Goal: Task Accomplishment & Management: Manage account settings

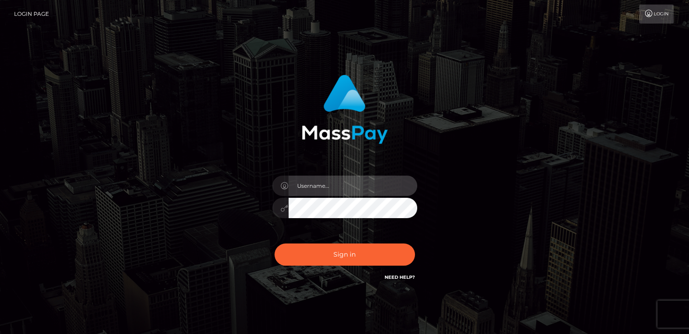
click at [353, 183] on input "text" at bounding box center [353, 186] width 129 height 20
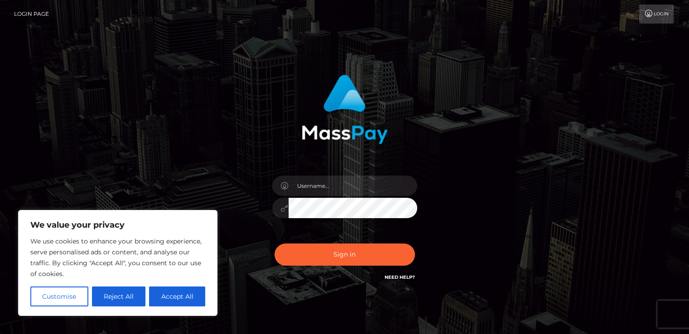
click at [184, 303] on button "Accept All" at bounding box center [177, 297] width 56 height 20
checkbox input "true"
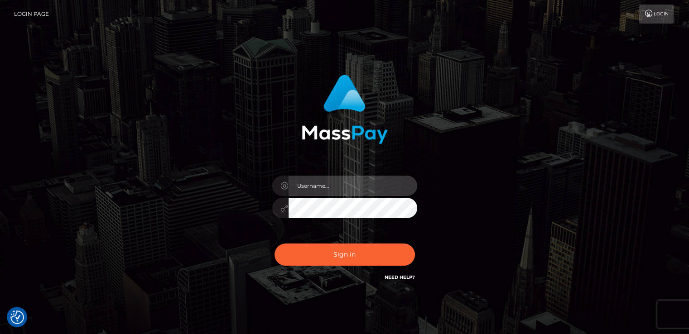
click at [350, 193] on input "text" at bounding box center [353, 186] width 129 height 20
type input "[EMAIL_ADDRESS][DOMAIN_NAME]"
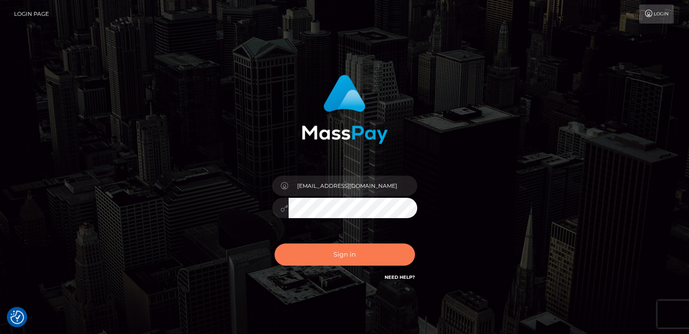
click at [366, 256] on button "Sign in" at bounding box center [345, 255] width 140 height 22
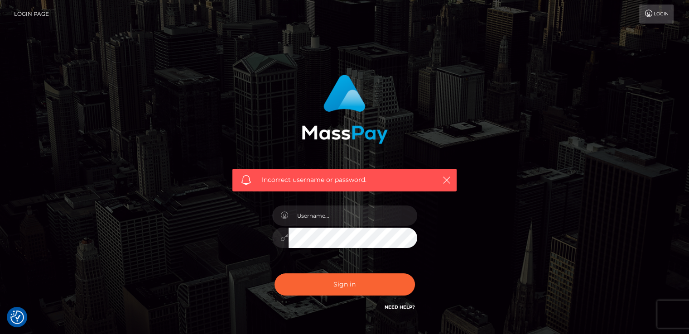
click at [329, 227] on div at bounding box center [345, 233] width 159 height 69
click at [332, 218] on input "text" at bounding box center [353, 216] width 129 height 20
type input "[EMAIL_ADDRESS][DOMAIN_NAME]"
